Goal: Task Accomplishment & Management: Use online tool/utility

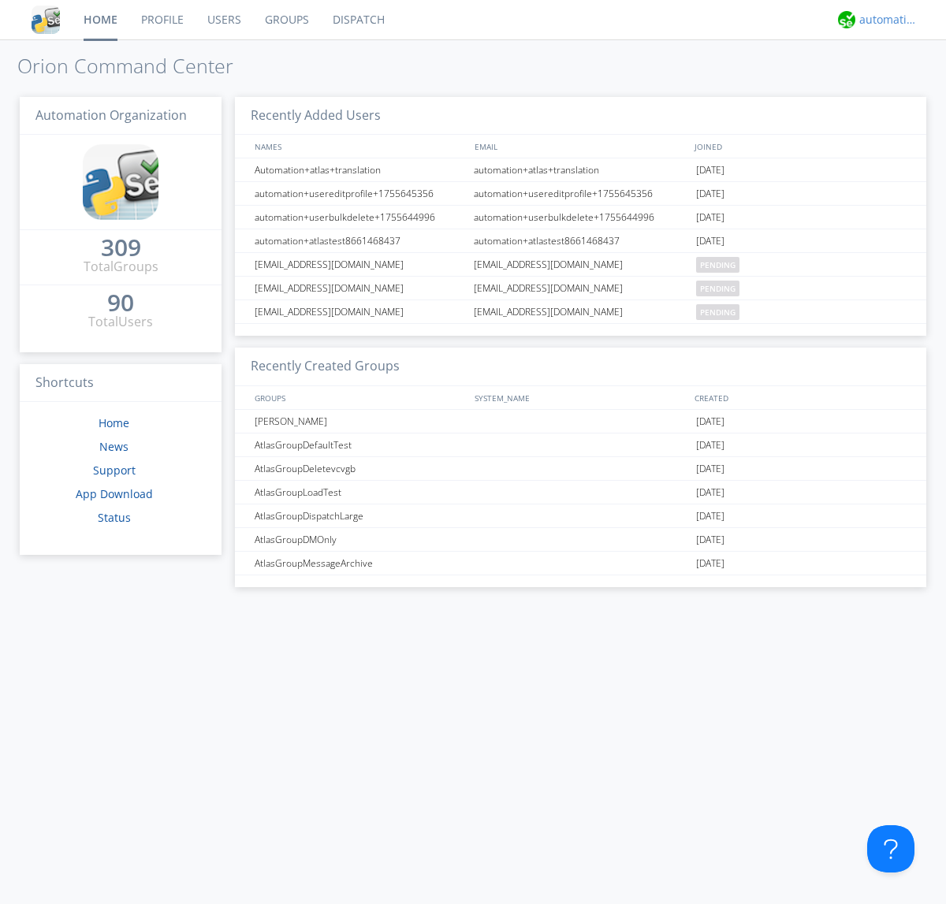
click at [884, 20] on div "automation+atlas" at bounding box center [888, 20] width 59 height 16
click at [896, 54] on div "Settings" at bounding box center [896, 55] width 81 height 28
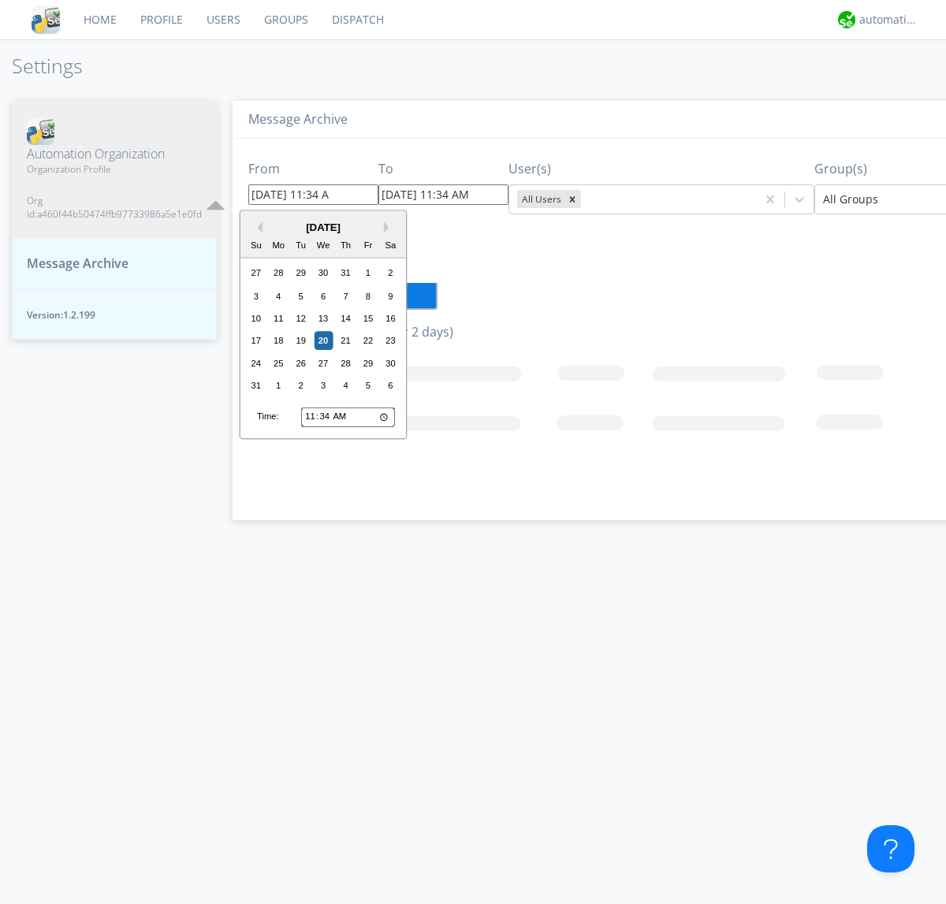
type input "08/13/2025 11:34 AM"
type input "08/20/2025 11:34 AM"
type input "08/13/2025 11:34 AM"
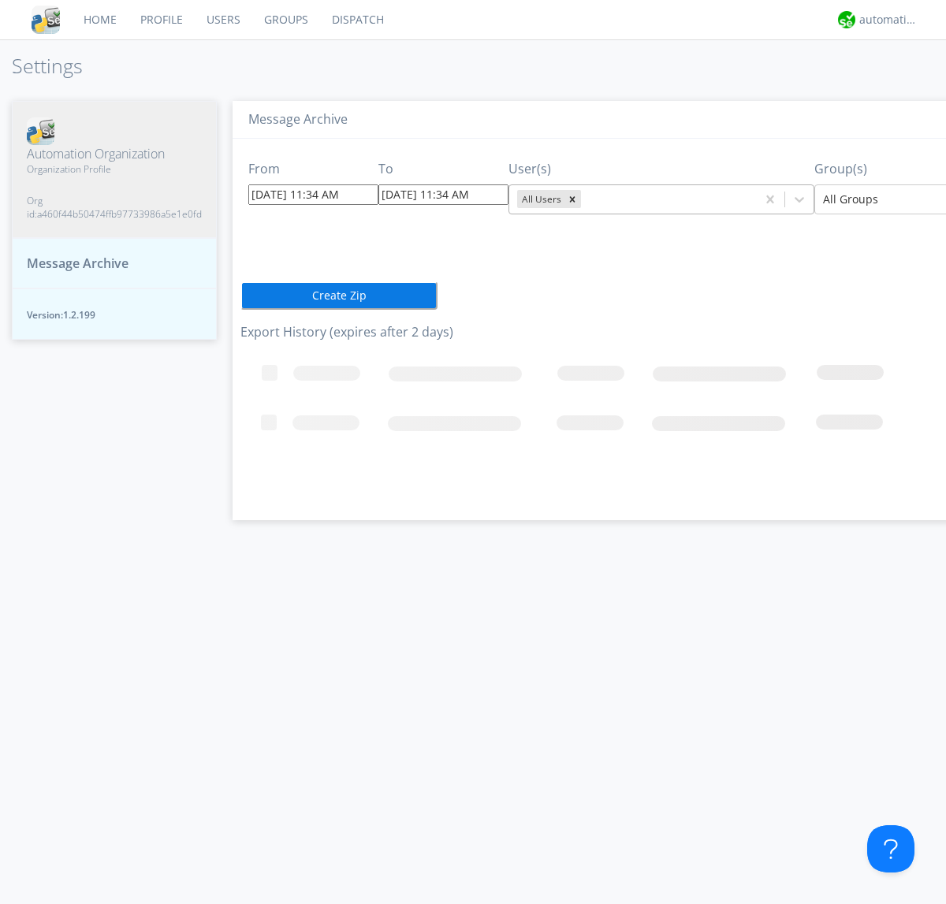
click at [570, 199] on icon "Remove All Users" at bounding box center [573, 199] width 6 height 6
click at [584, 199] on input "text" at bounding box center [585, 199] width 3 height 16
click at [872, 199] on div at bounding box center [938, 199] width 231 height 19
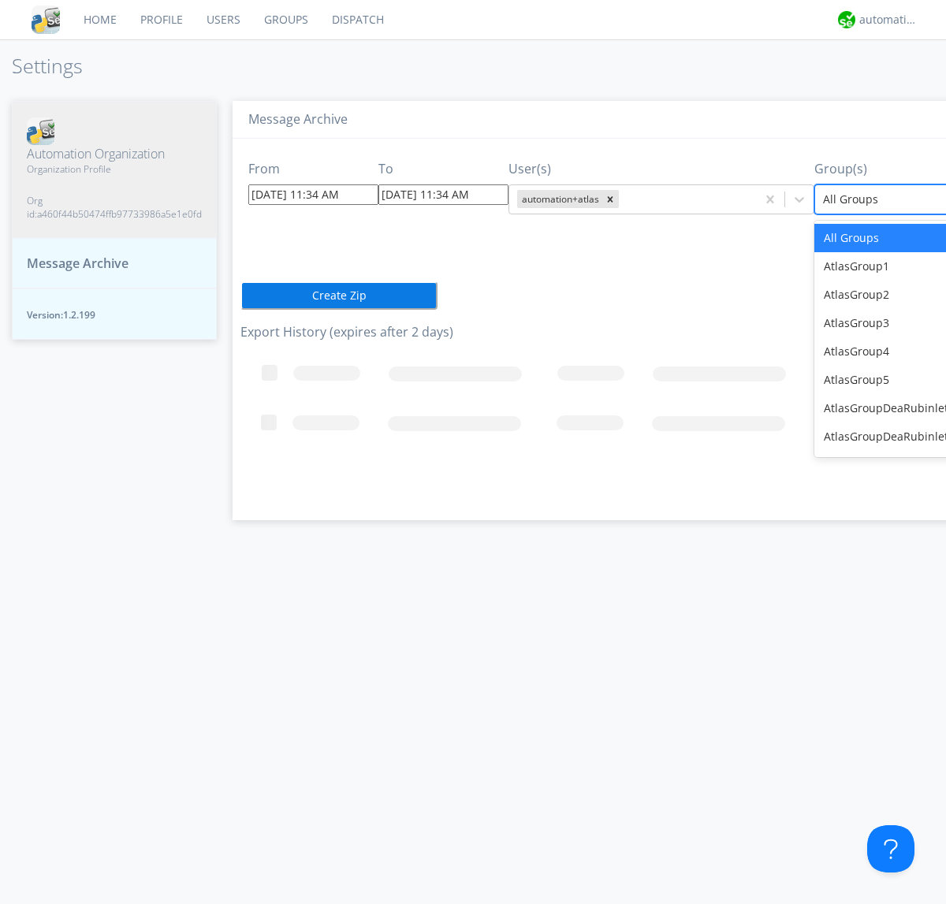
click at [240, 295] on button "Create Zip" at bounding box center [338, 295] width 197 height 28
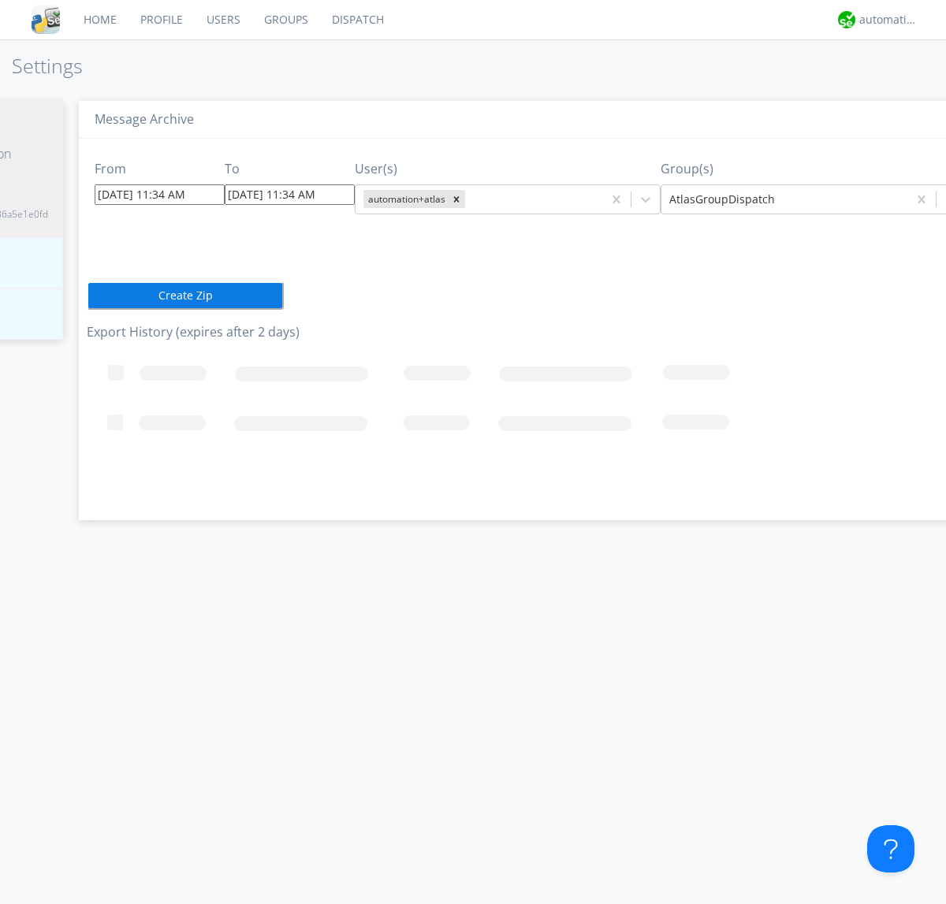
click at [197, 291] on button "Create Zip" at bounding box center [185, 295] width 197 height 28
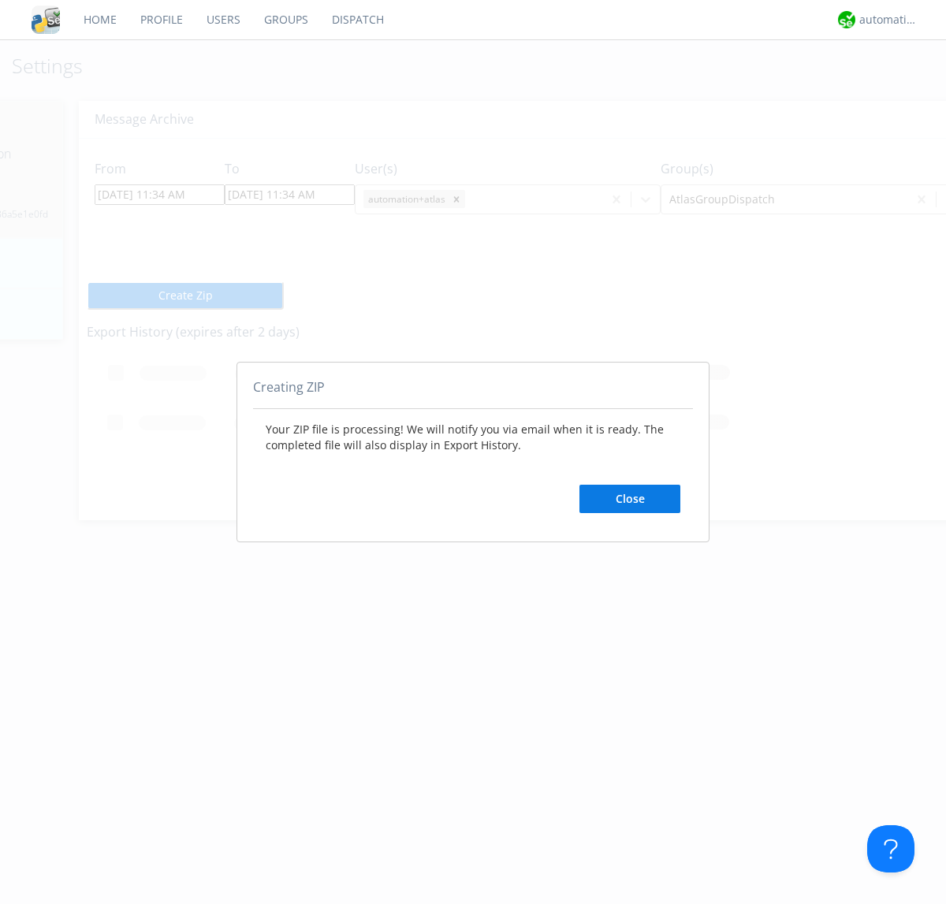
click at [636, 496] on button "Close" at bounding box center [629, 499] width 101 height 28
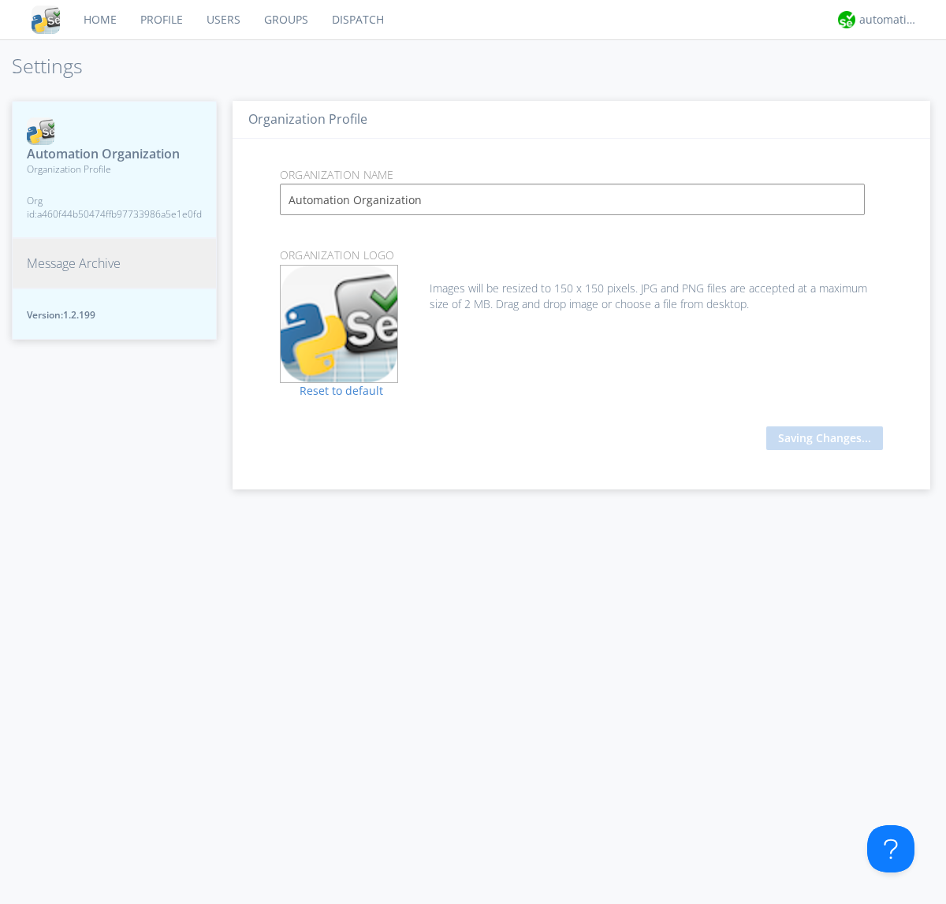
click at [79, 267] on span "Message Archive" at bounding box center [74, 264] width 94 height 18
